Goal: Transaction & Acquisition: Purchase product/service

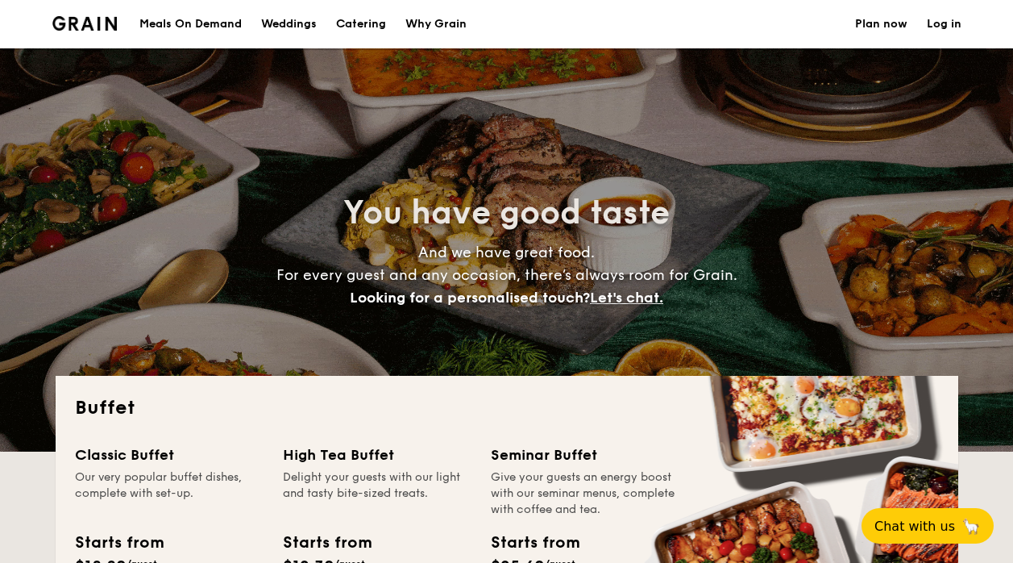
select select
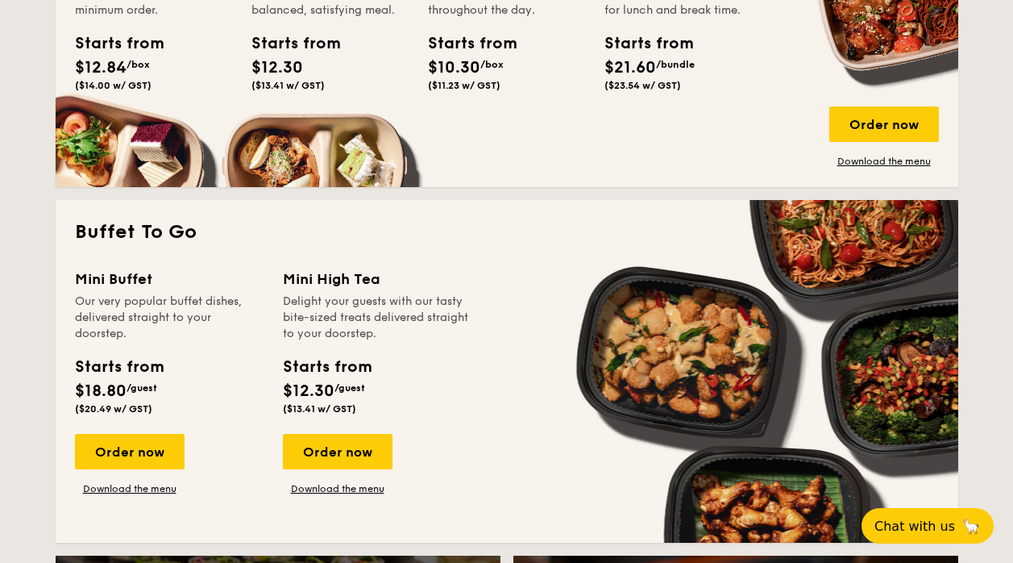
scroll to position [645, 0]
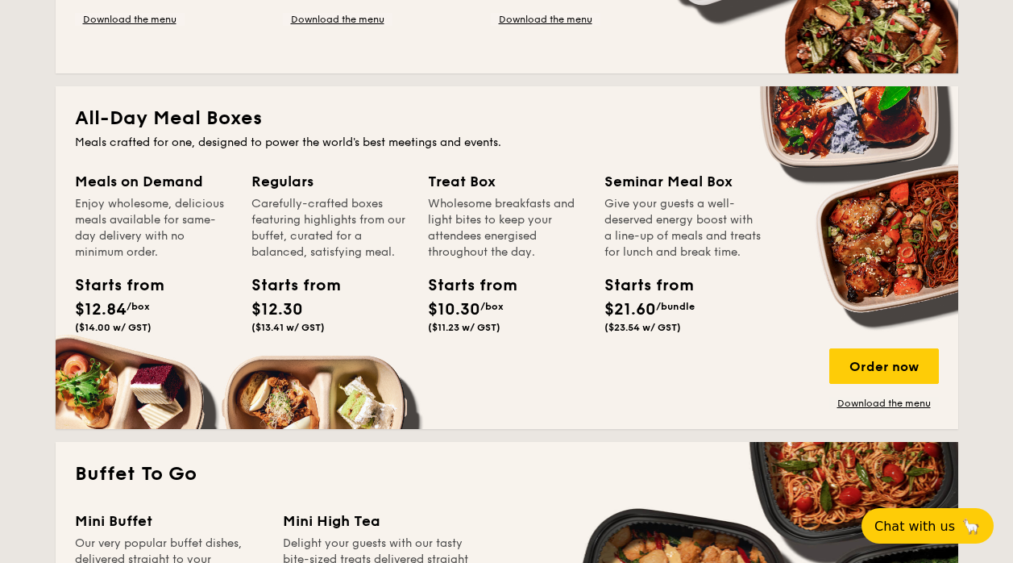
click at [116, 300] on span "$12.84" at bounding box center [101, 309] width 52 height 19
click at [876, 356] on div "Order now" at bounding box center [884, 365] width 110 height 35
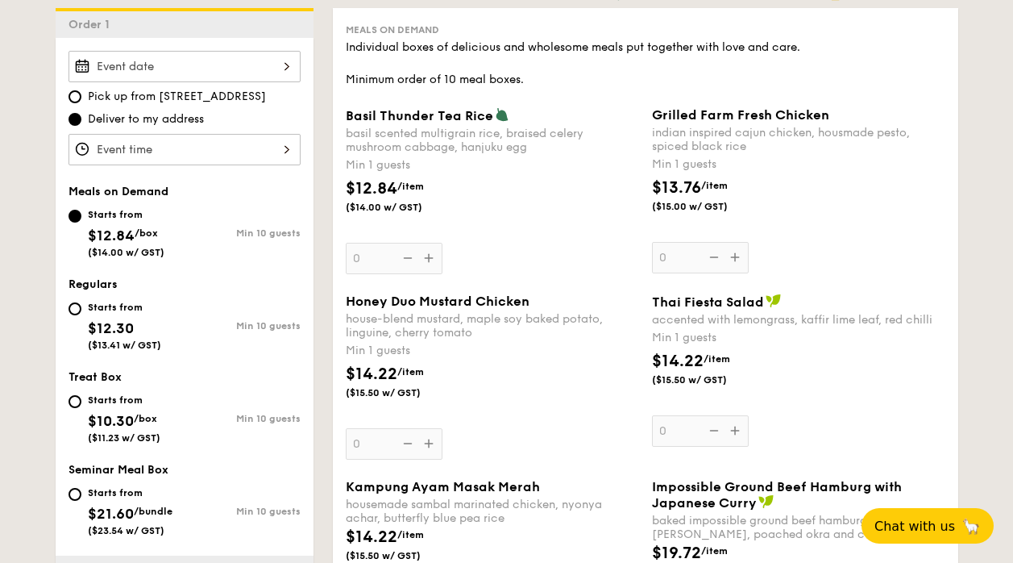
scroll to position [485, 0]
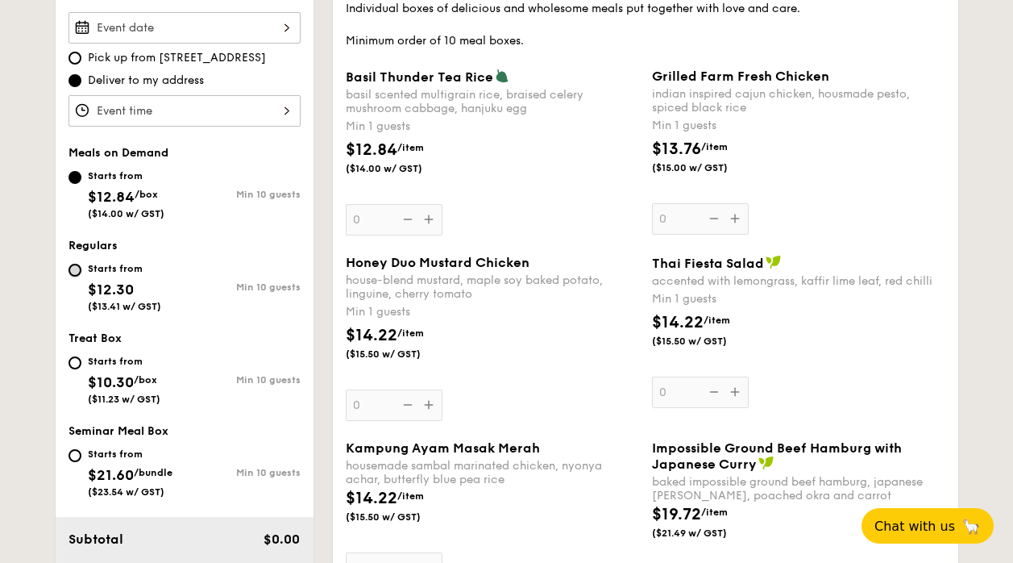
click at [71, 271] on input "Starts from $12.30 ($13.41 w/ GST) Min 10 guests" at bounding box center [75, 270] width 13 height 13
radio input "true"
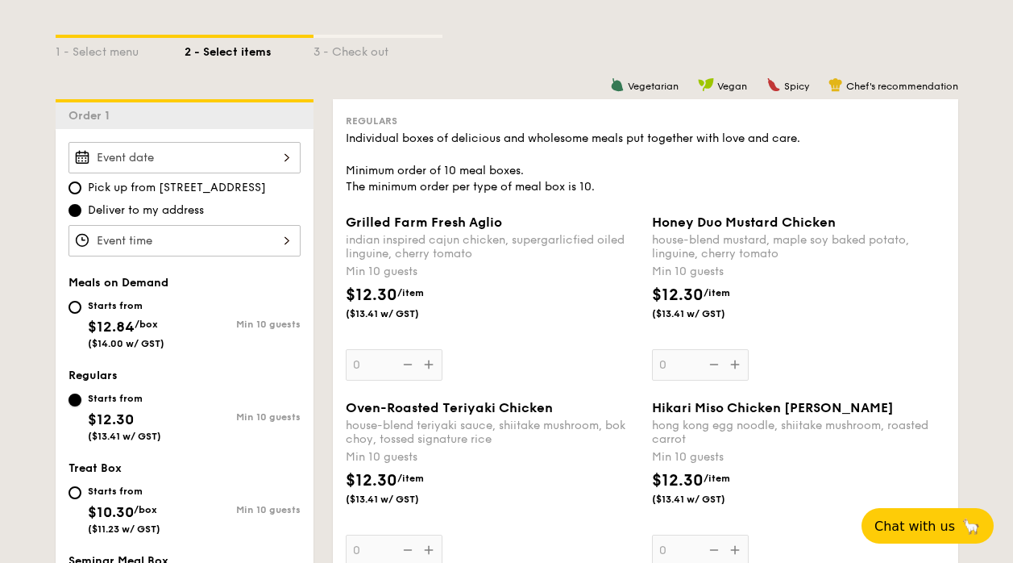
scroll to position [405, 0]
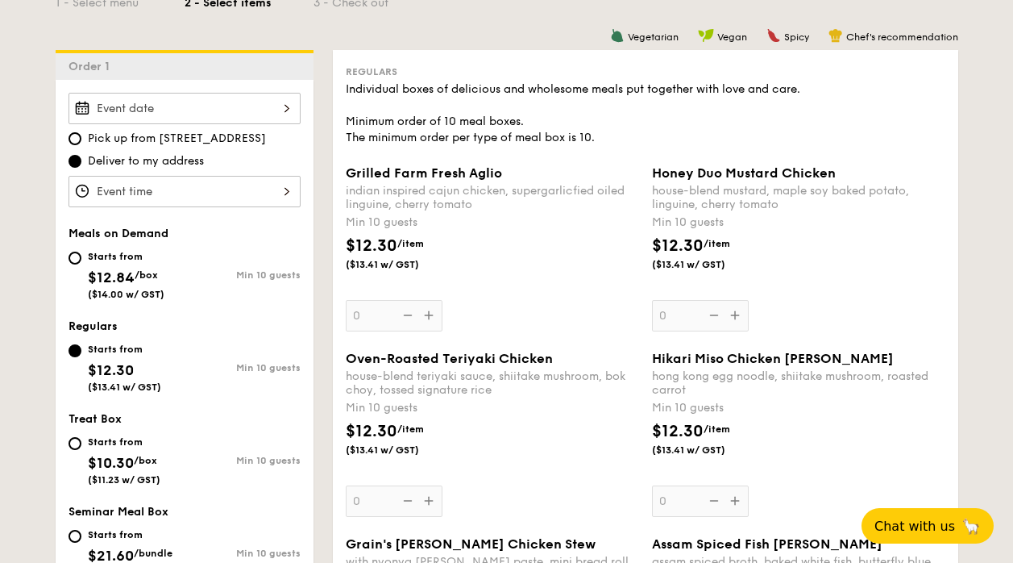
click at [81, 260] on div "Starts from $12.84 /box ($14.00 w/ GST)" at bounding box center [127, 273] width 116 height 53
click at [81, 260] on input "Starts from $12.84 /box ($14.00 w/ GST) Min 10 guests" at bounding box center [75, 257] width 13 height 13
radio input "true"
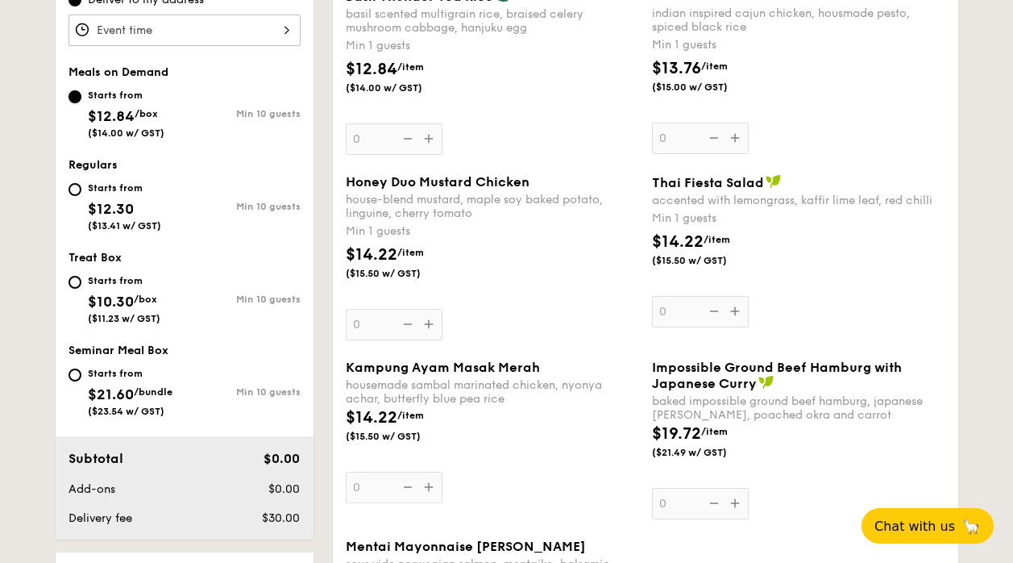
scroll to position [404, 0]
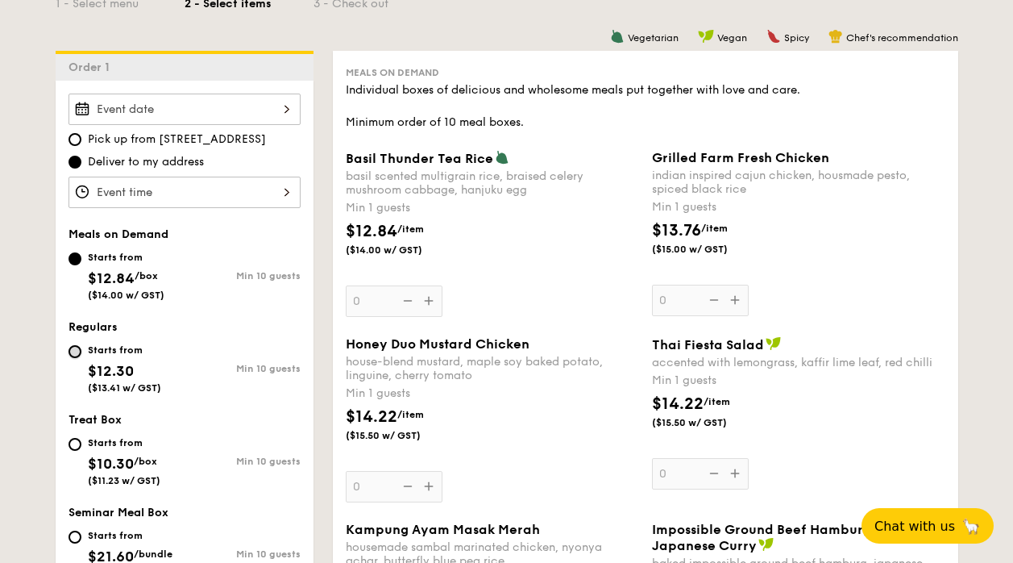
click at [74, 351] on input "Starts from $12.30 ($13.41 w/ GST) Min 10 guests" at bounding box center [75, 351] width 13 height 13
radio input "true"
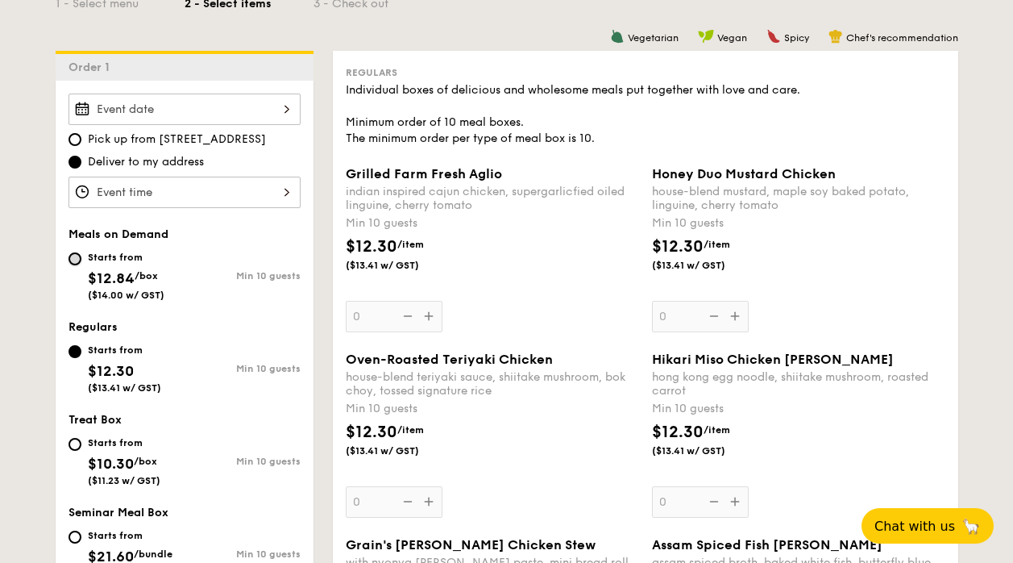
click at [74, 256] on input "Starts from $12.84 /box ($14.00 w/ GST) Min 10 guests" at bounding box center [75, 258] width 13 height 13
radio input "true"
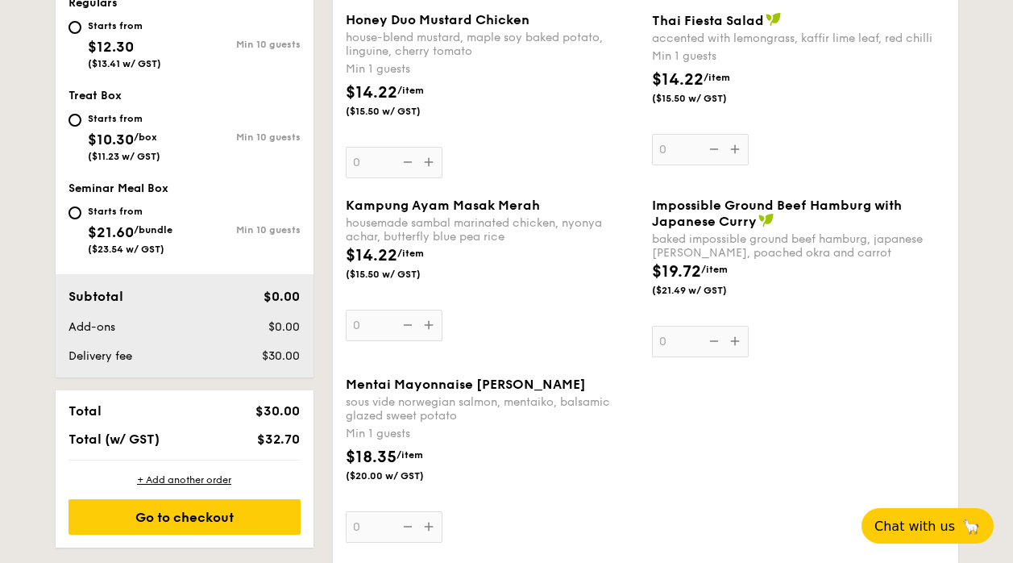
scroll to position [647, 0]
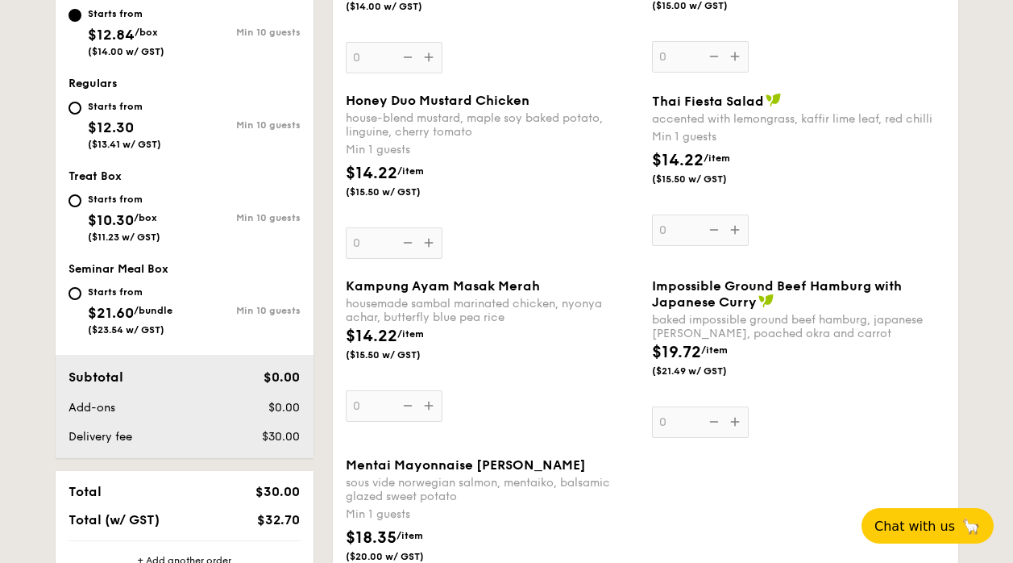
click at [69, 114] on div "Starts from $12.30 ($13.41 w/ GST)" at bounding box center [127, 123] width 116 height 53
click at [69, 114] on input "Starts from $12.30 ($13.41 w/ GST) Min 10 guests" at bounding box center [75, 108] width 13 height 13
radio input "true"
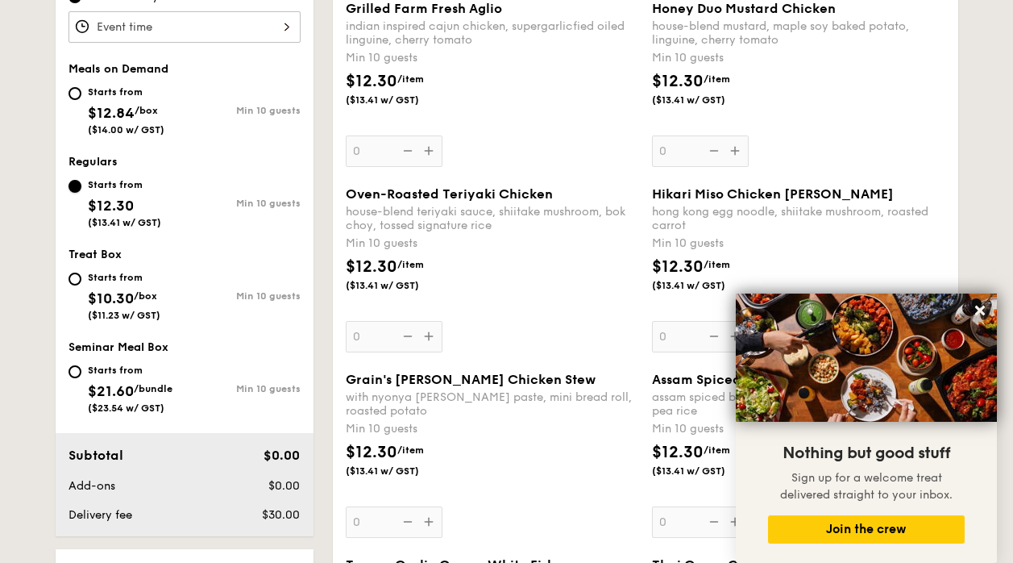
scroll to position [566, 0]
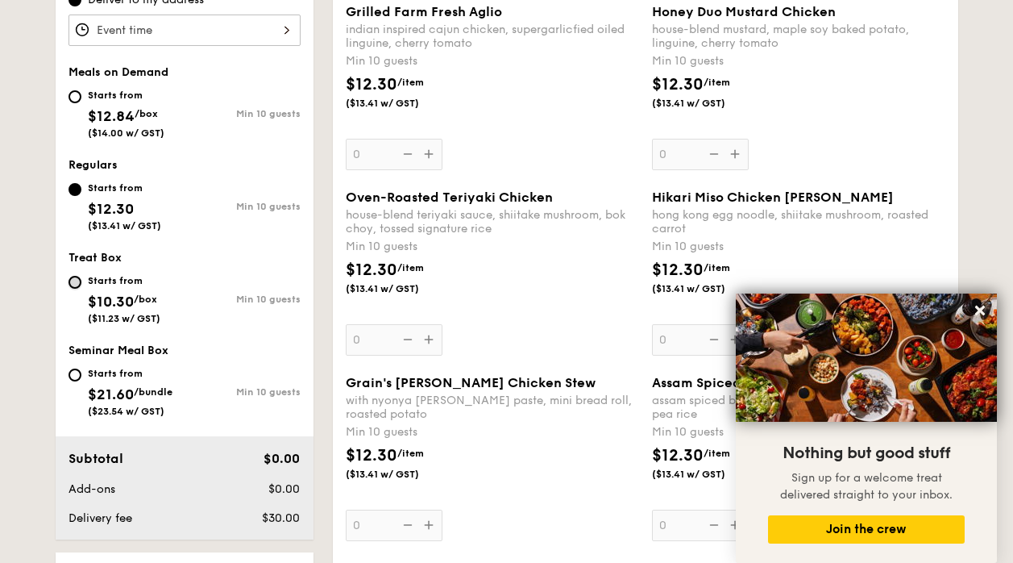
click at [80, 279] on input "Starts from $10.30 /box ($11.23 w/ GST) Min 10 guests" at bounding box center [75, 282] width 13 height 13
radio input "true"
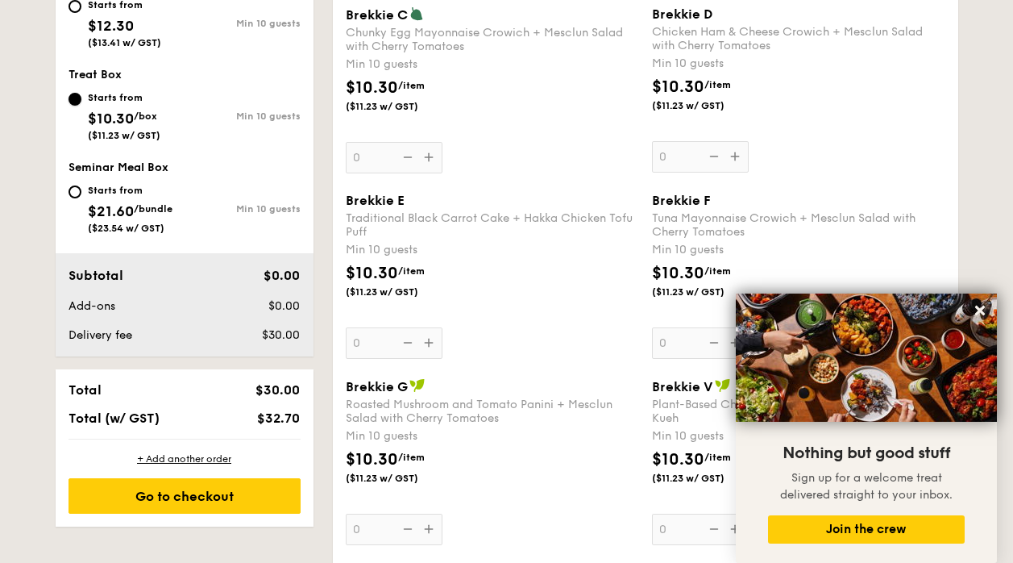
scroll to position [728, 0]
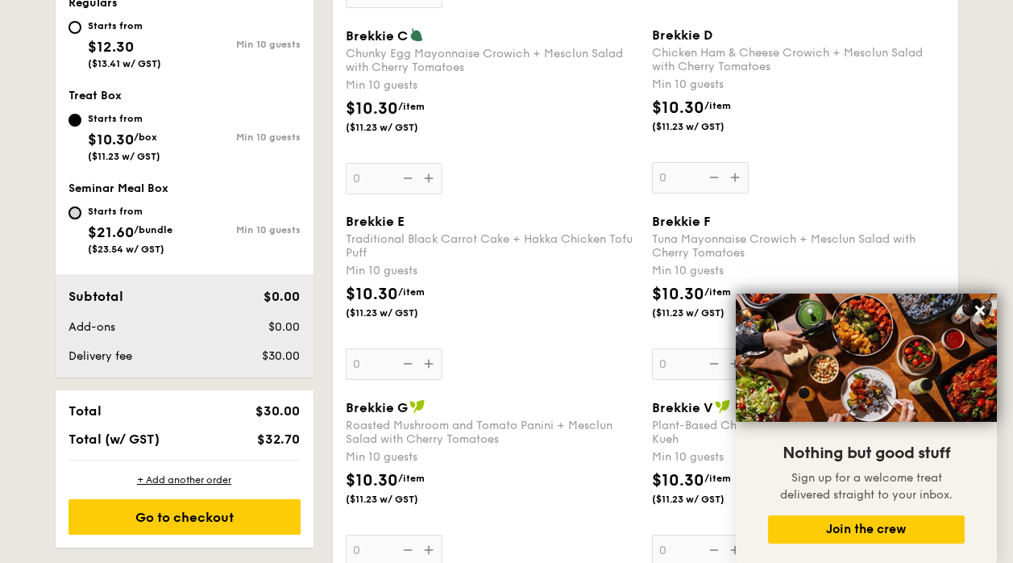
click at [74, 213] on input "Starts from $21.60 /bundle ($23.54 w/ GST) Min 10 guests" at bounding box center [75, 212] width 13 height 13
radio input "true"
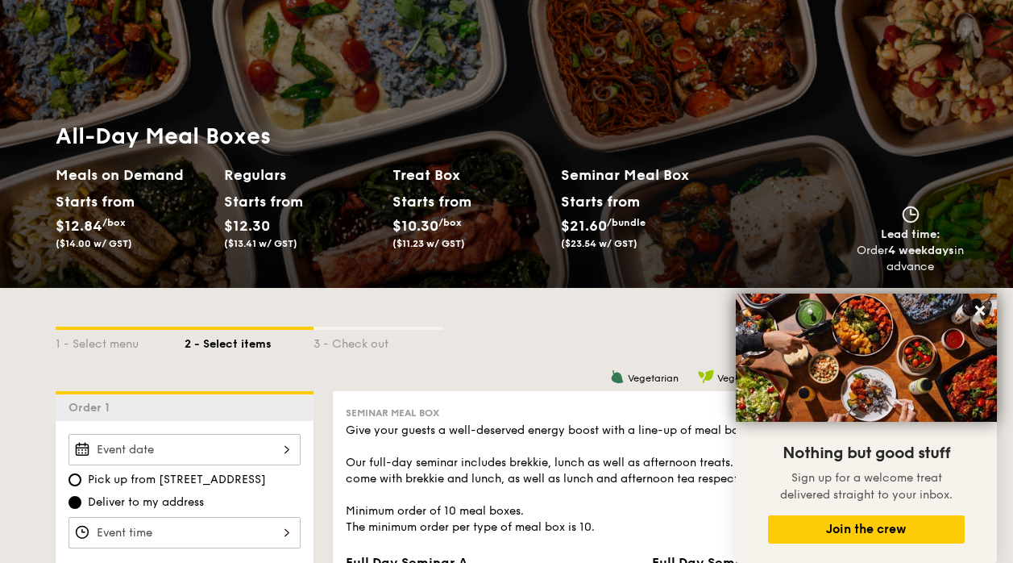
scroll to position [0, 0]
